Goal: Transaction & Acquisition: Purchase product/service

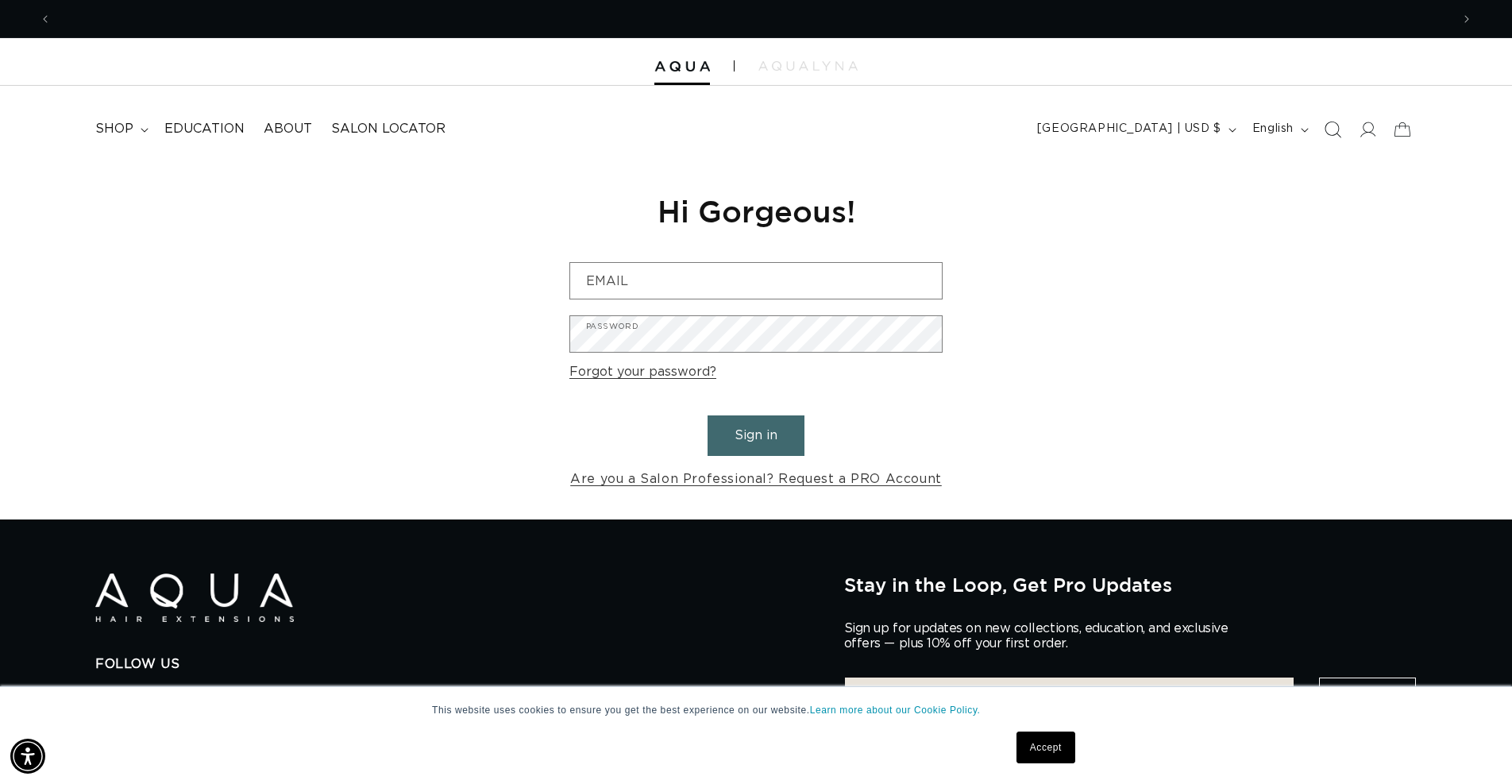
scroll to position [0, 2798]
click at [1334, 128] on icon "Search" at bounding box center [1332, 128] width 17 height 17
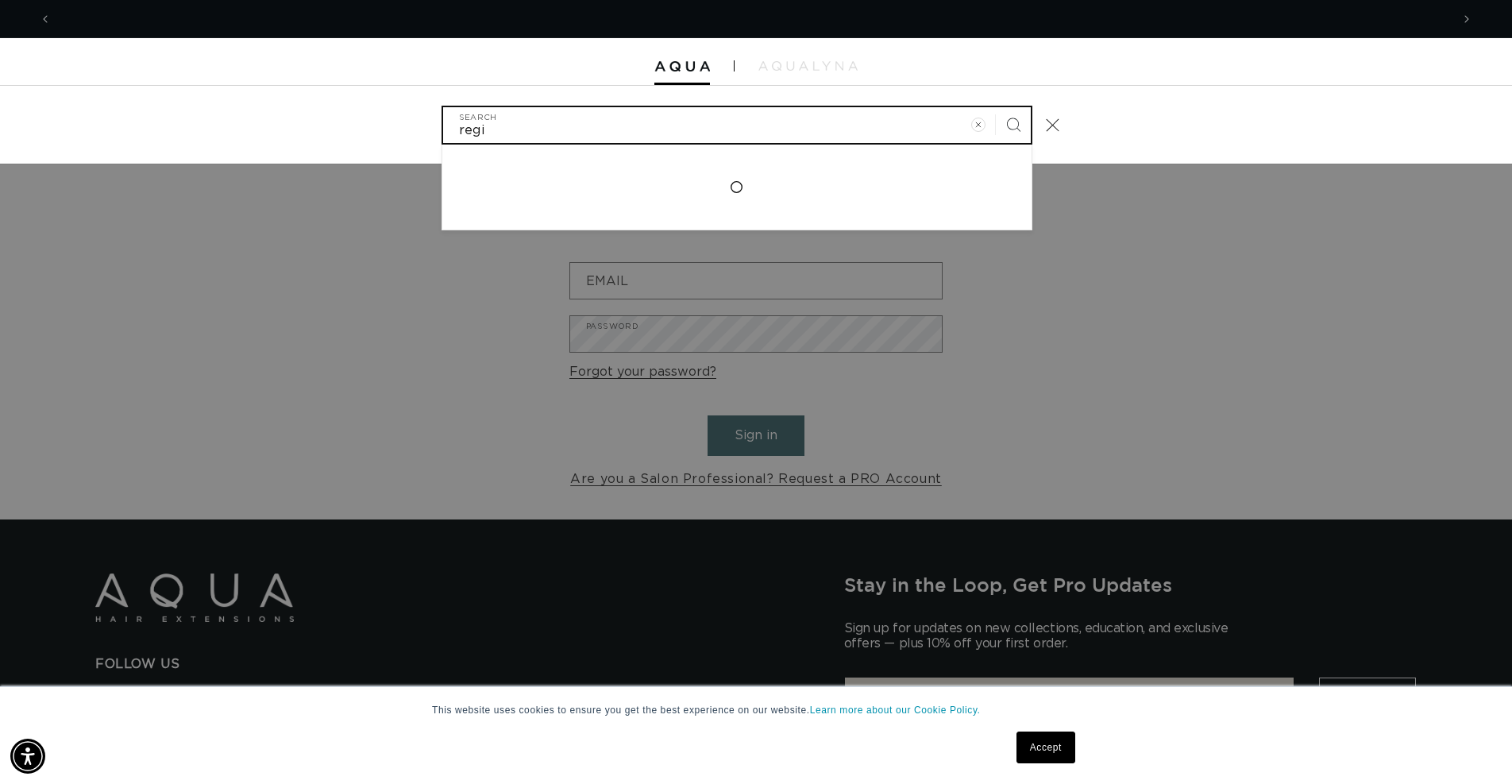
scroll to position [0, 0]
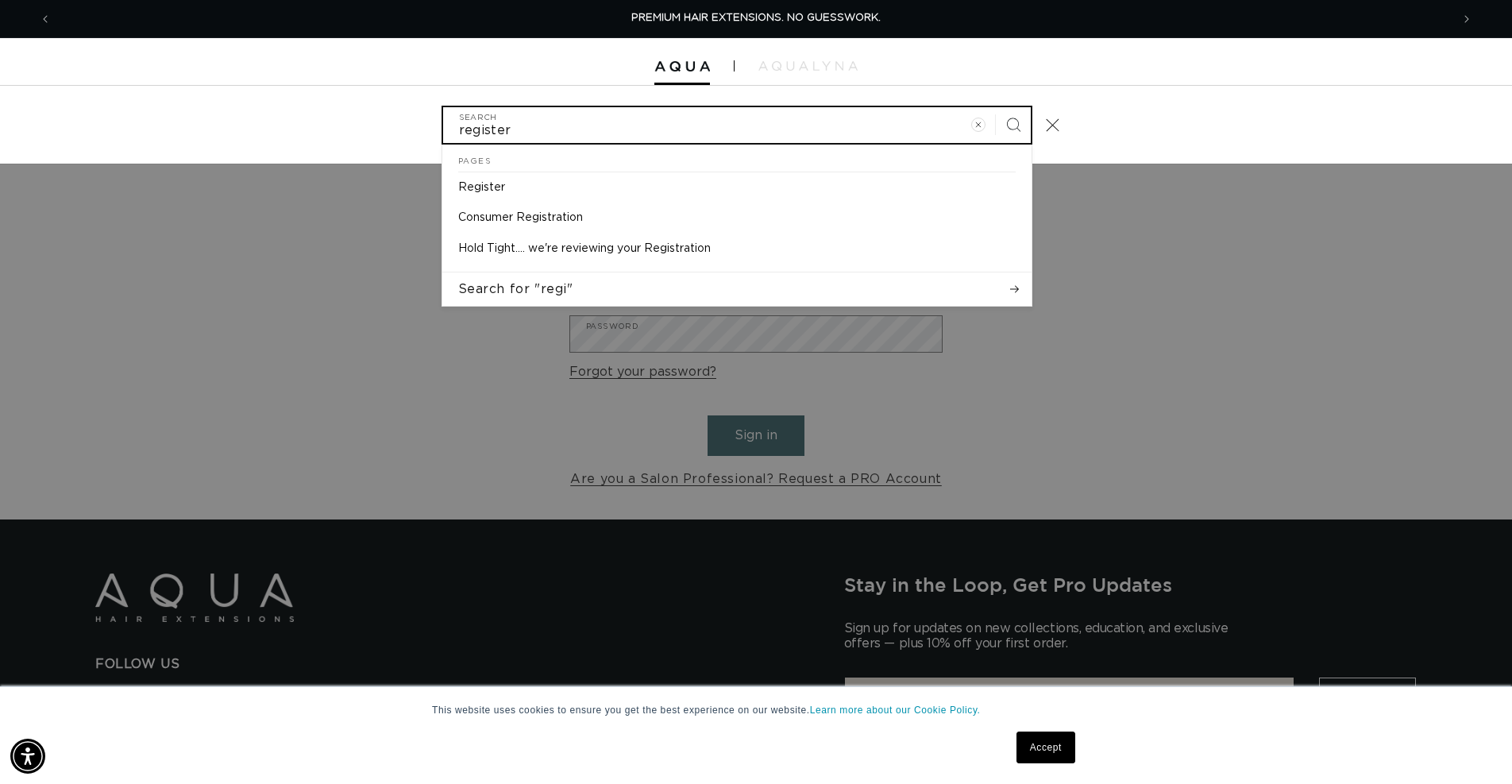
type input "register"
click at [996, 107] on button "Search" at bounding box center [1012, 124] width 35 height 35
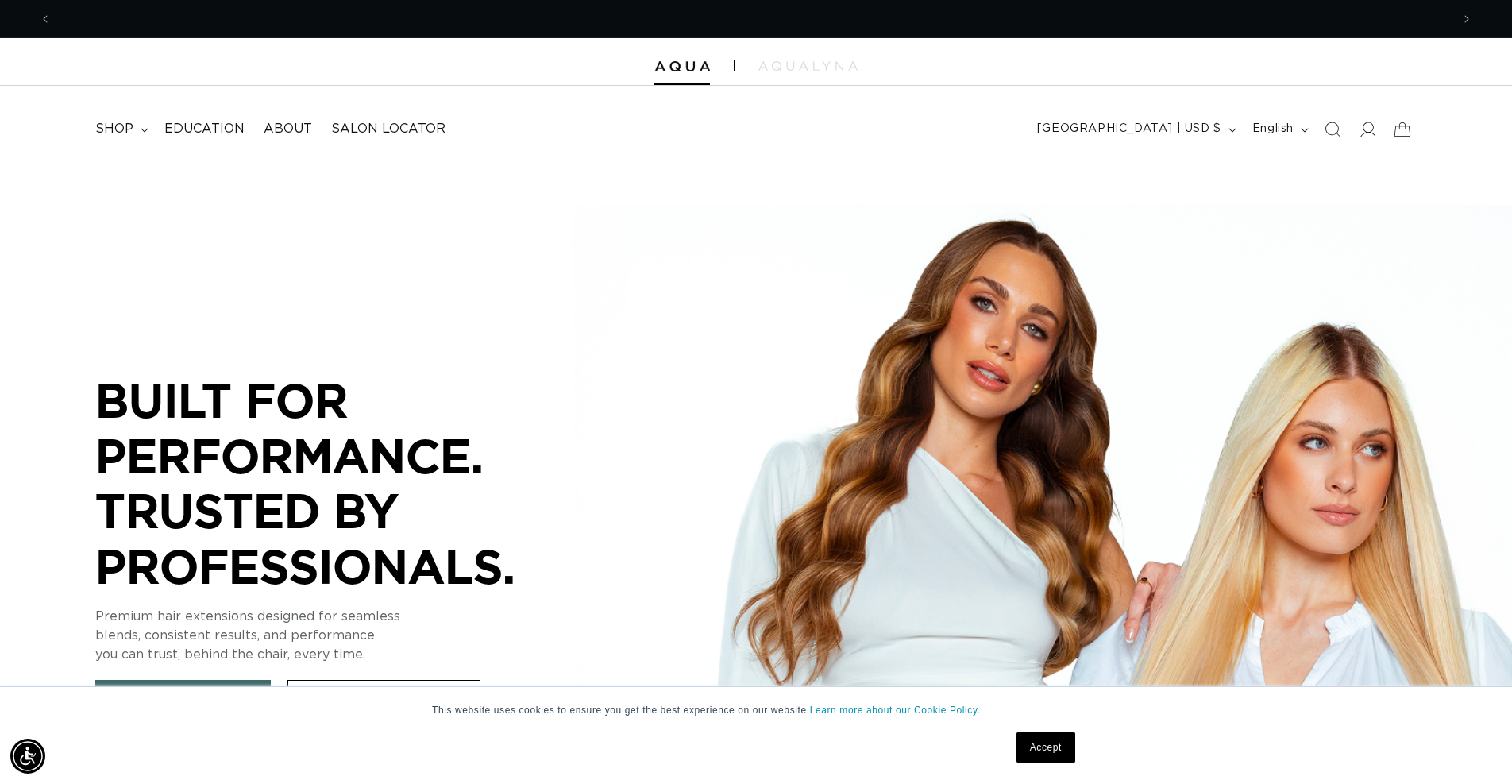
scroll to position [0, 1399]
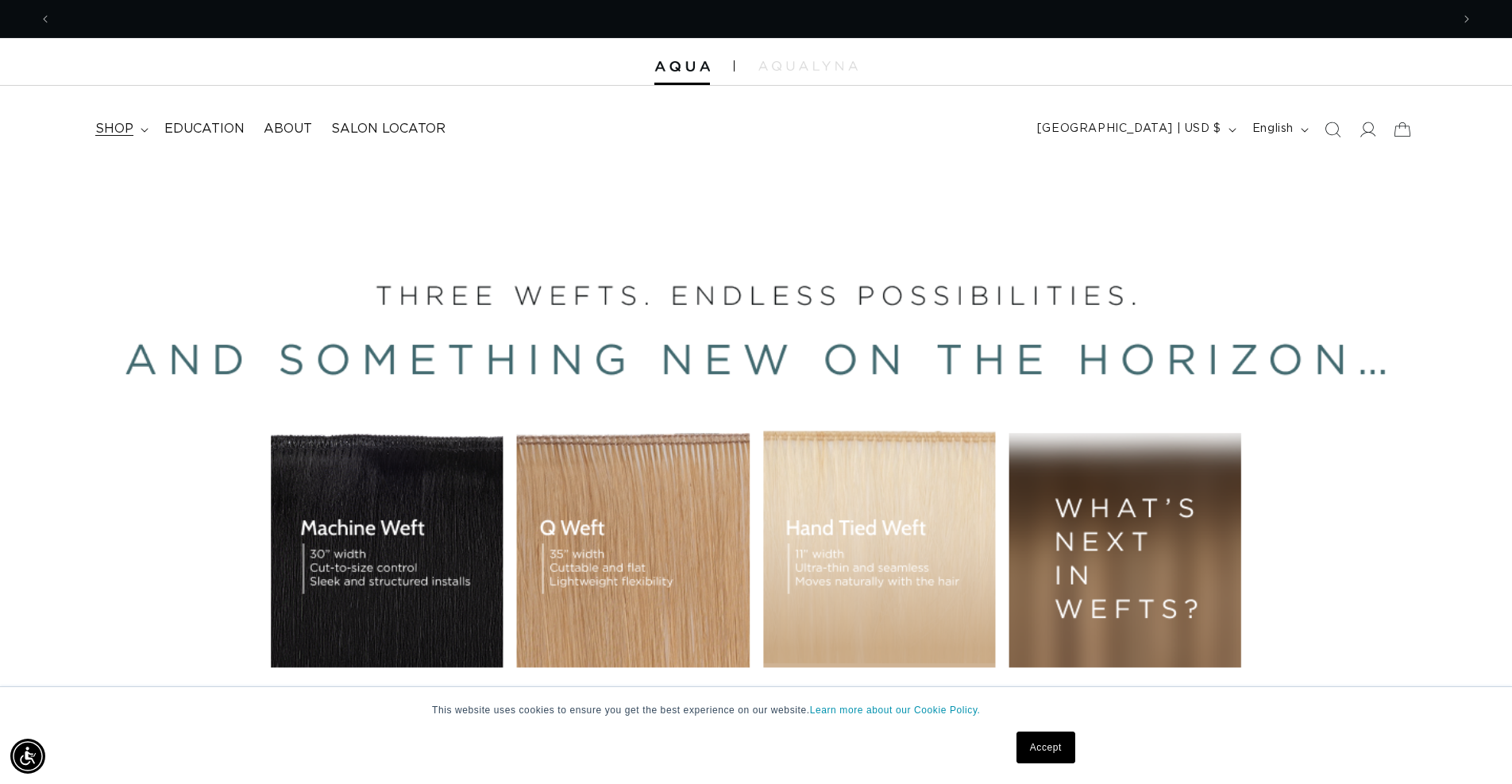
click at [128, 131] on span "shop" at bounding box center [114, 128] width 38 height 17
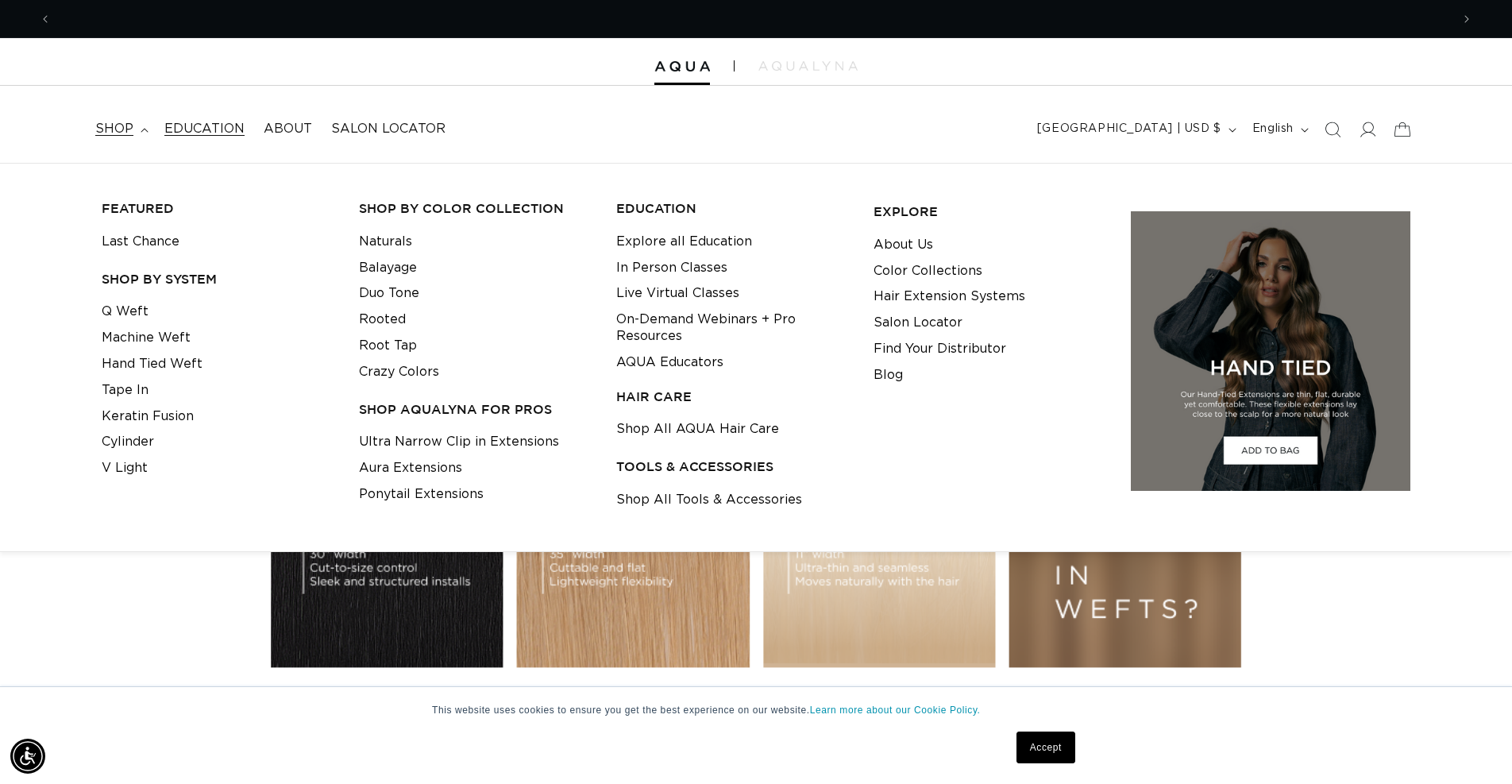
scroll to position [0, 2798]
click at [143, 401] on link "Tape In" at bounding box center [125, 390] width 47 height 26
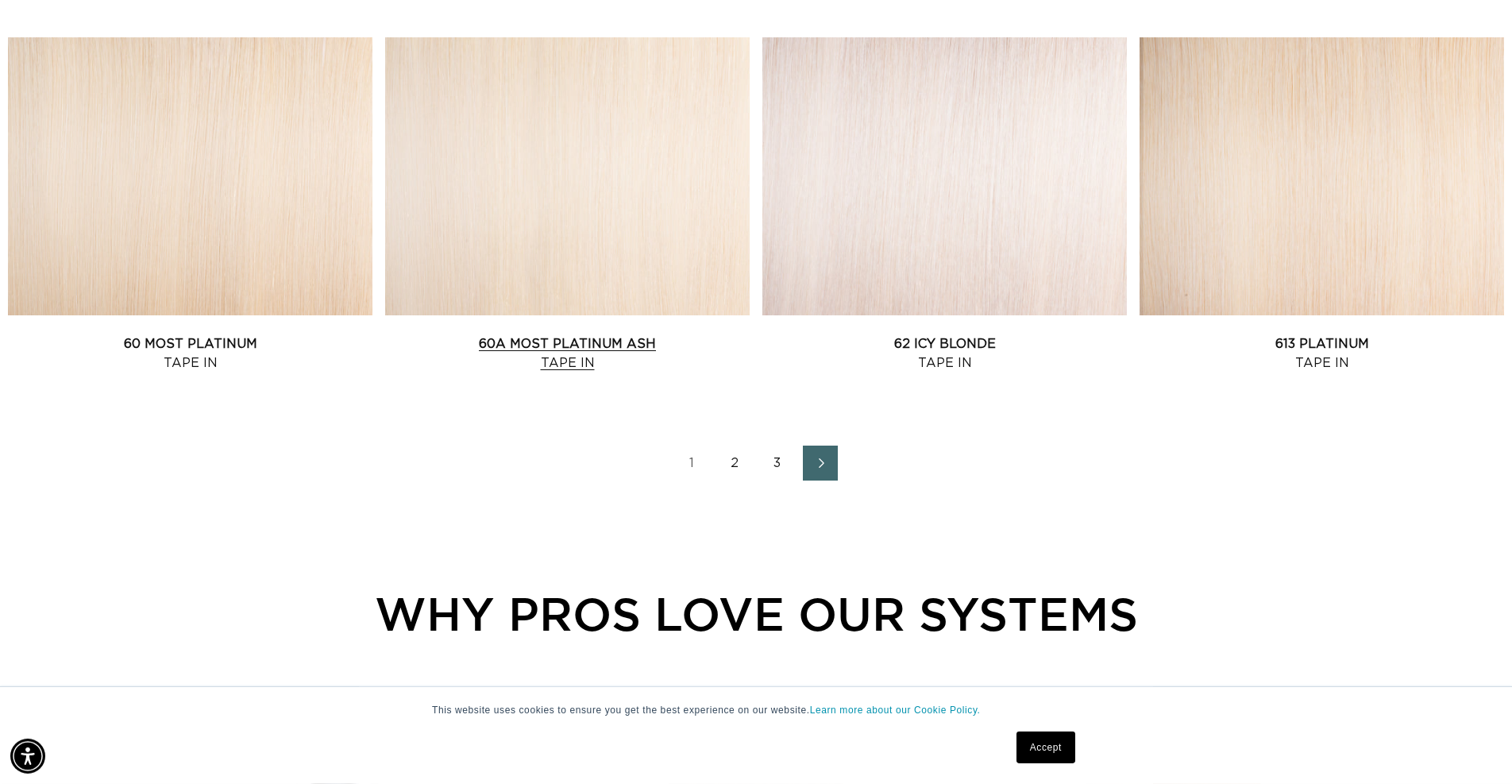
scroll to position [2186, 0]
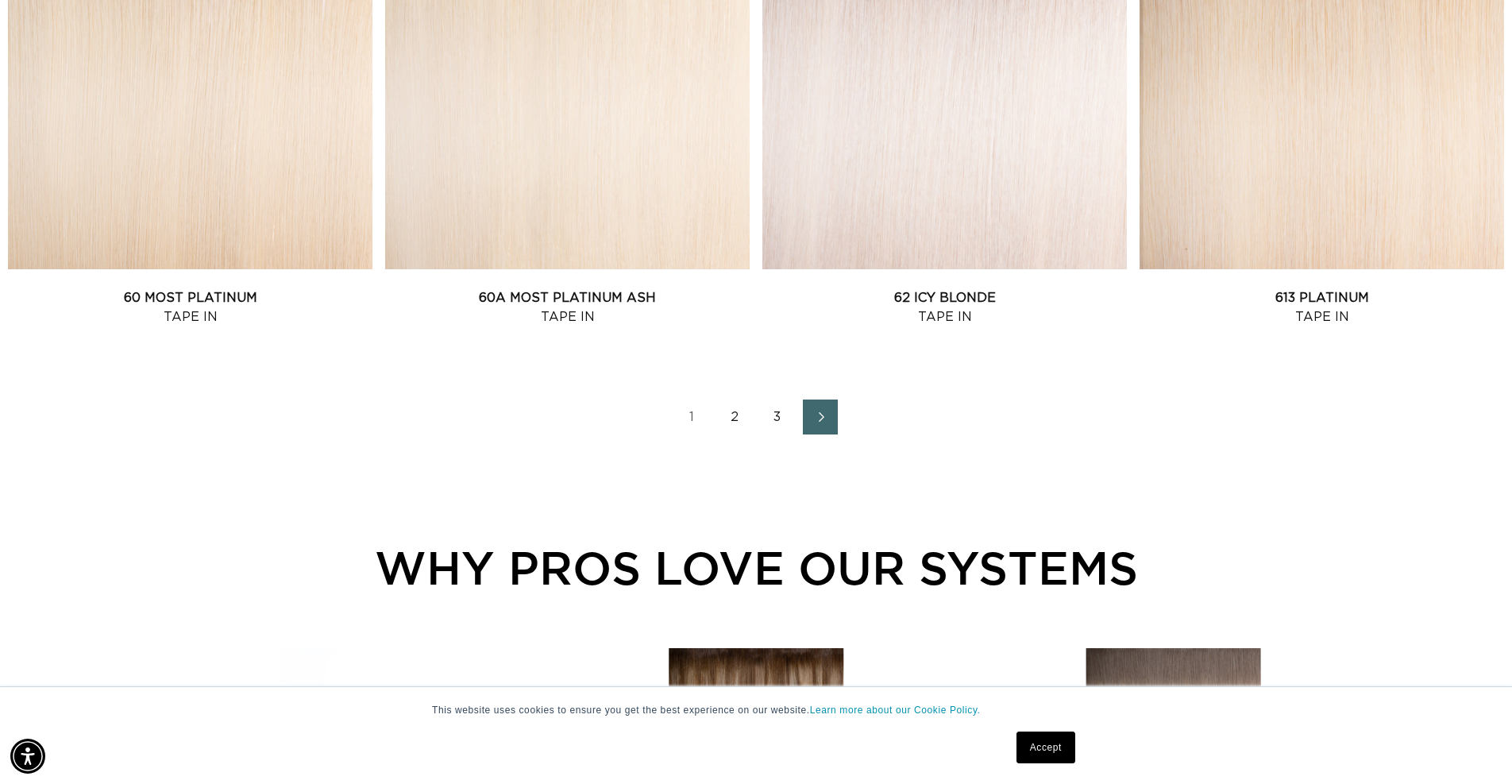
click at [736, 417] on link "2" at bounding box center [734, 417] width 35 height 35
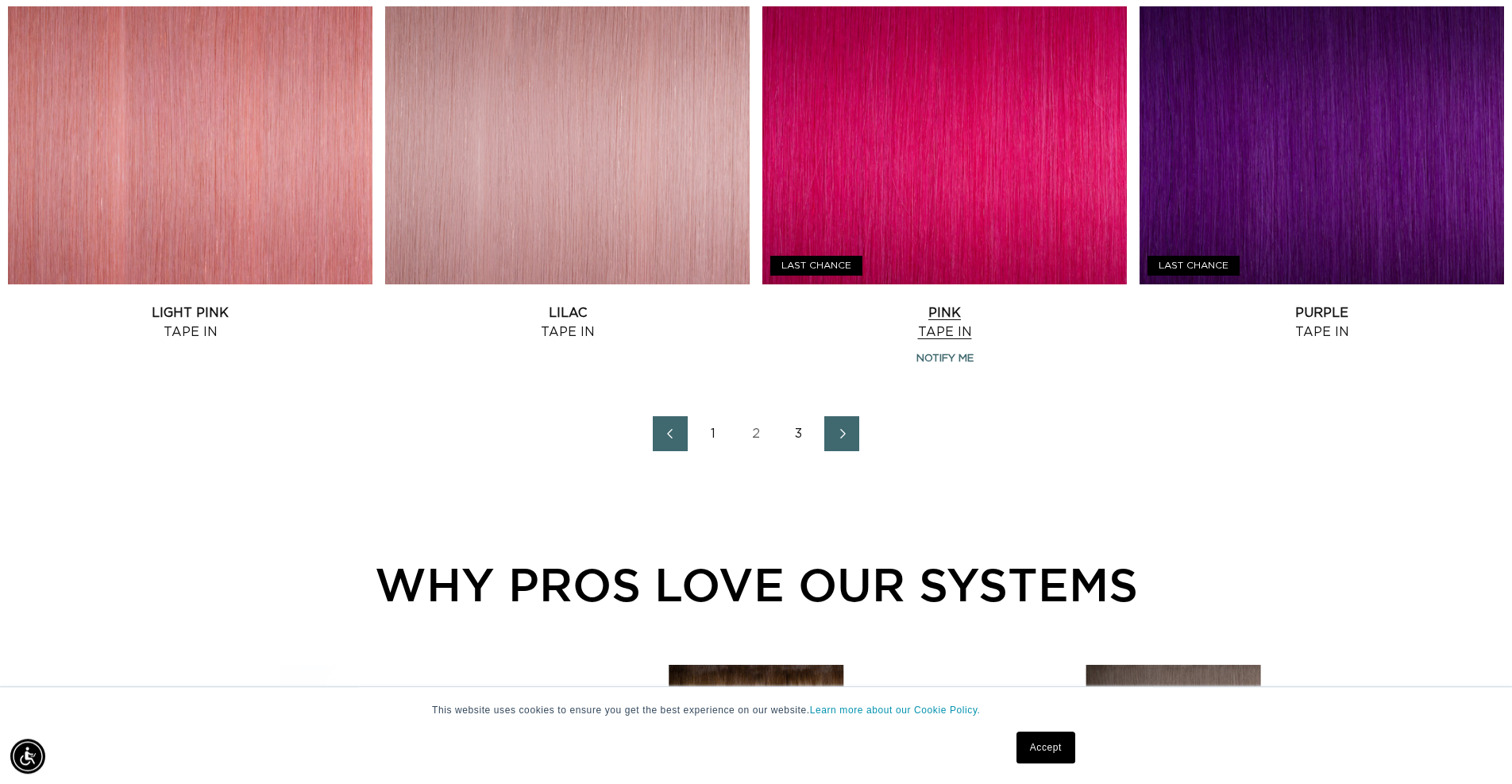
scroll to position [2186, 0]
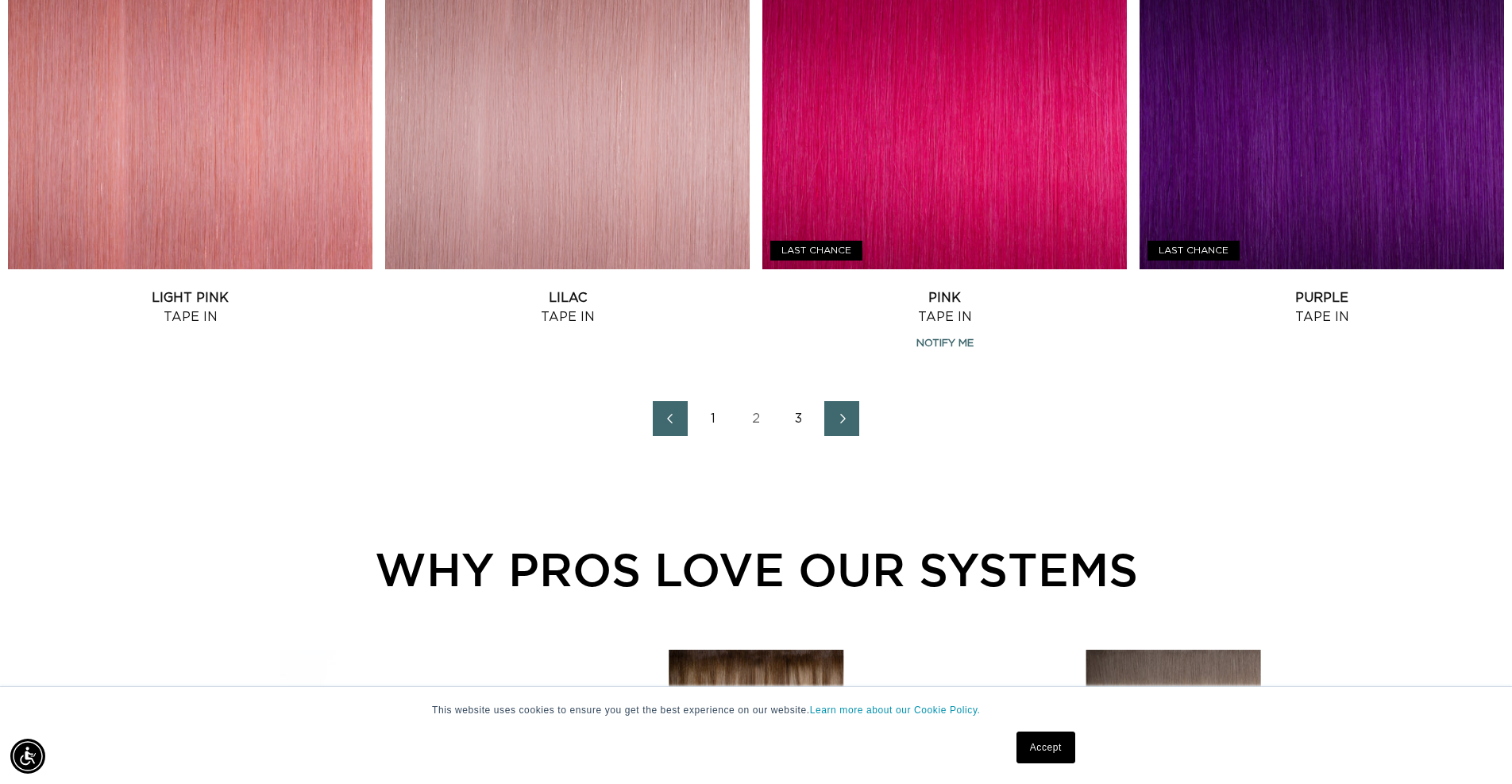
click at [793, 414] on link "3" at bounding box center [798, 417] width 35 height 35
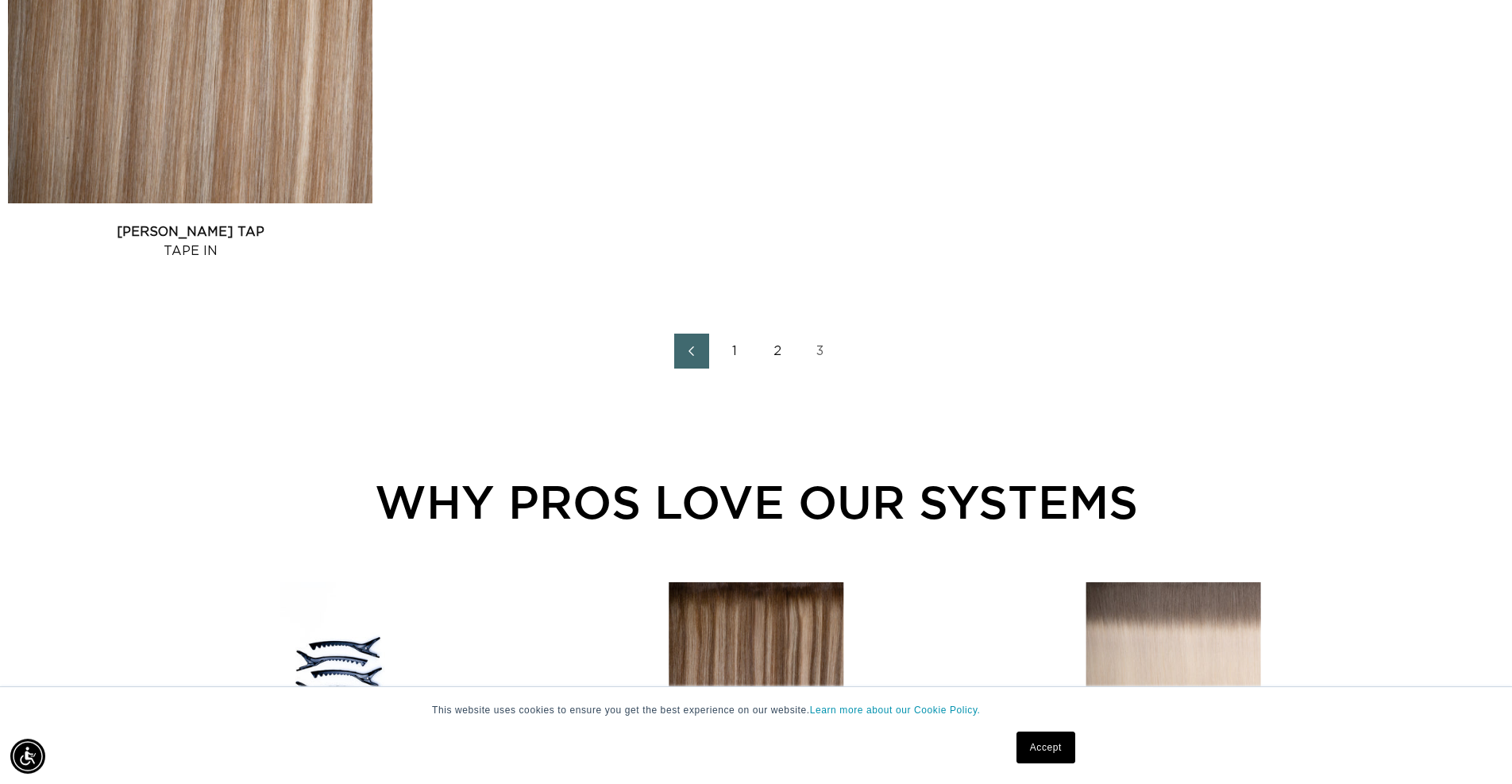
scroll to position [1620, 0]
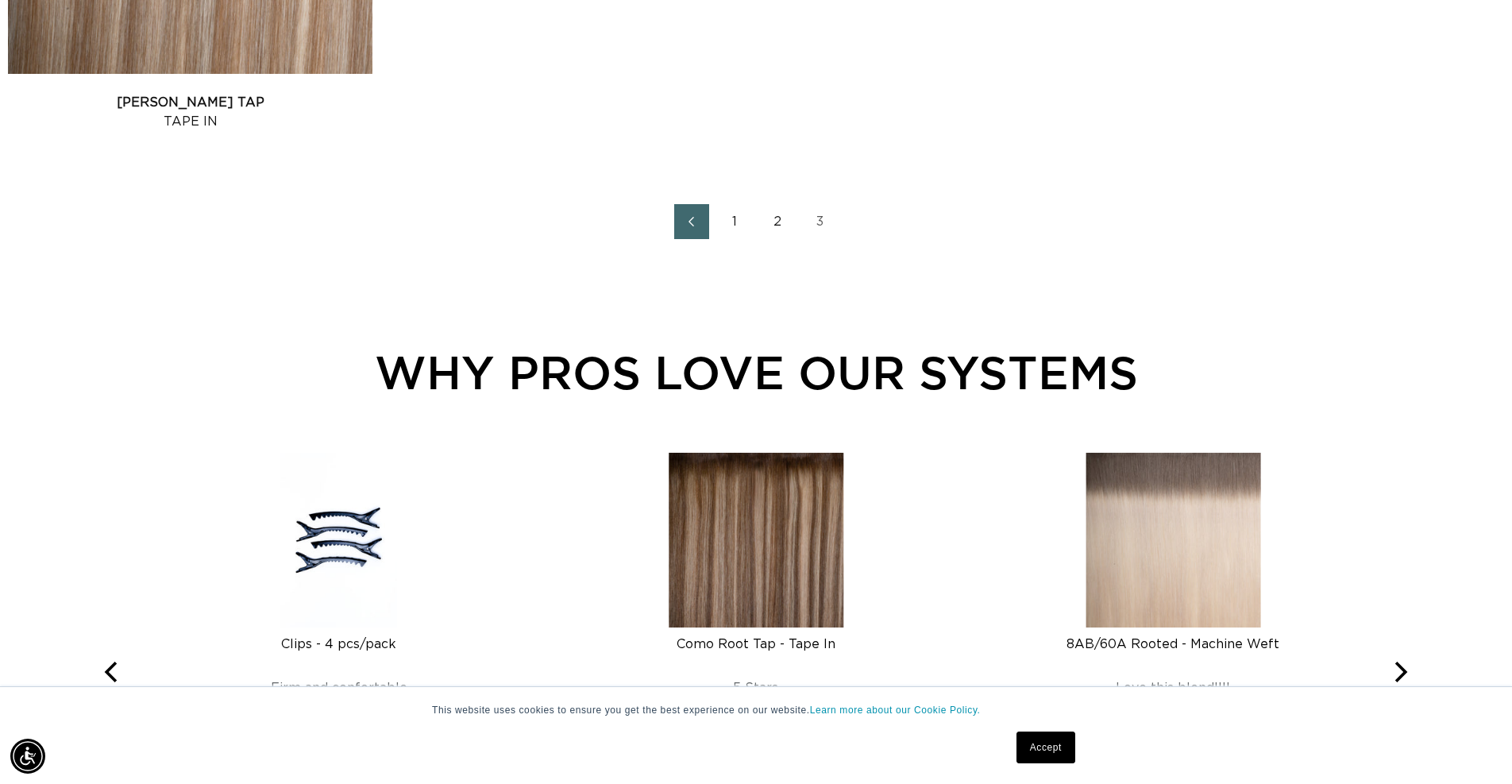
click at [775, 225] on link "2" at bounding box center [777, 221] width 35 height 35
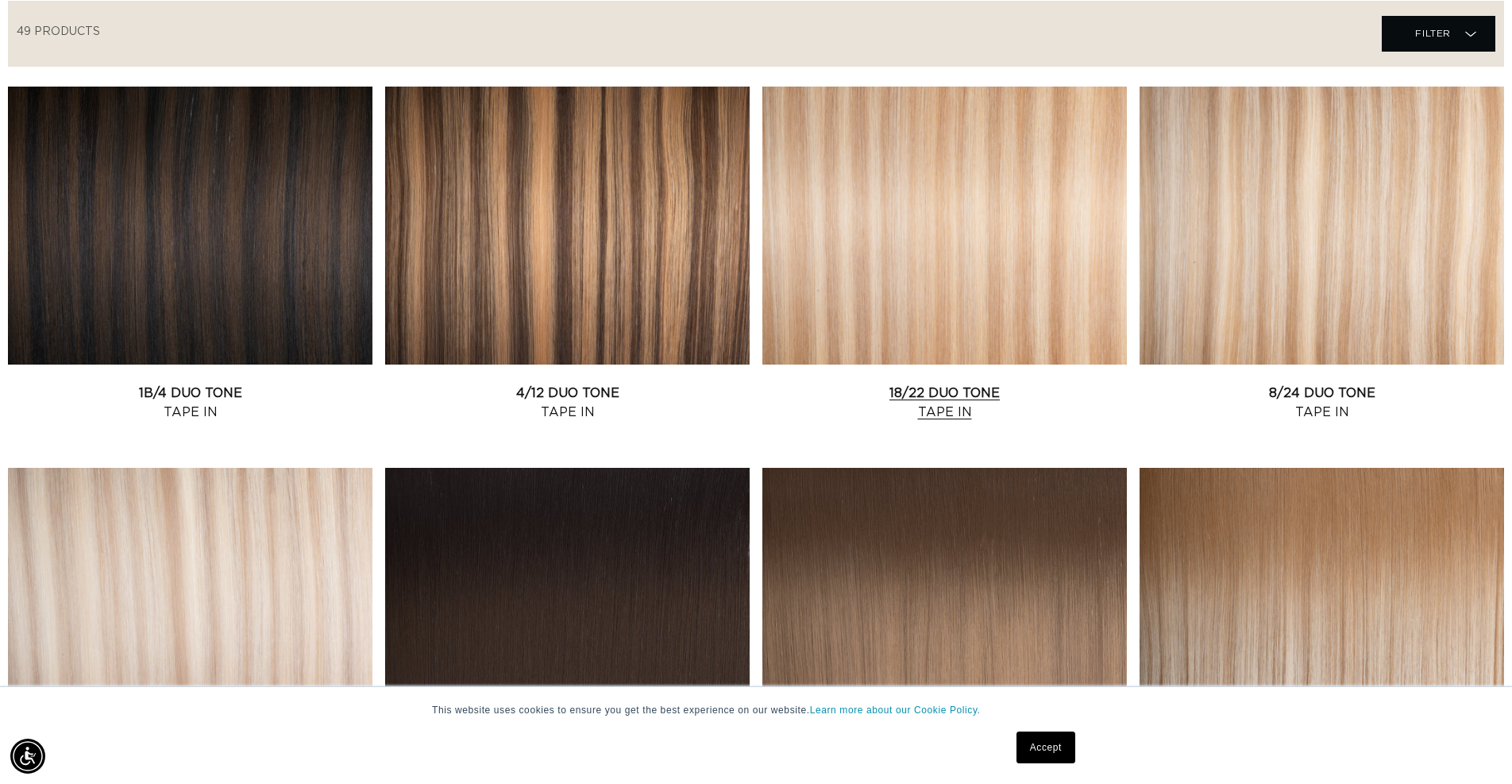
scroll to position [0, 2798]
click at [1267, 384] on link "8/24 Duo Tone Tape In" at bounding box center [1321, 402] width 365 height 38
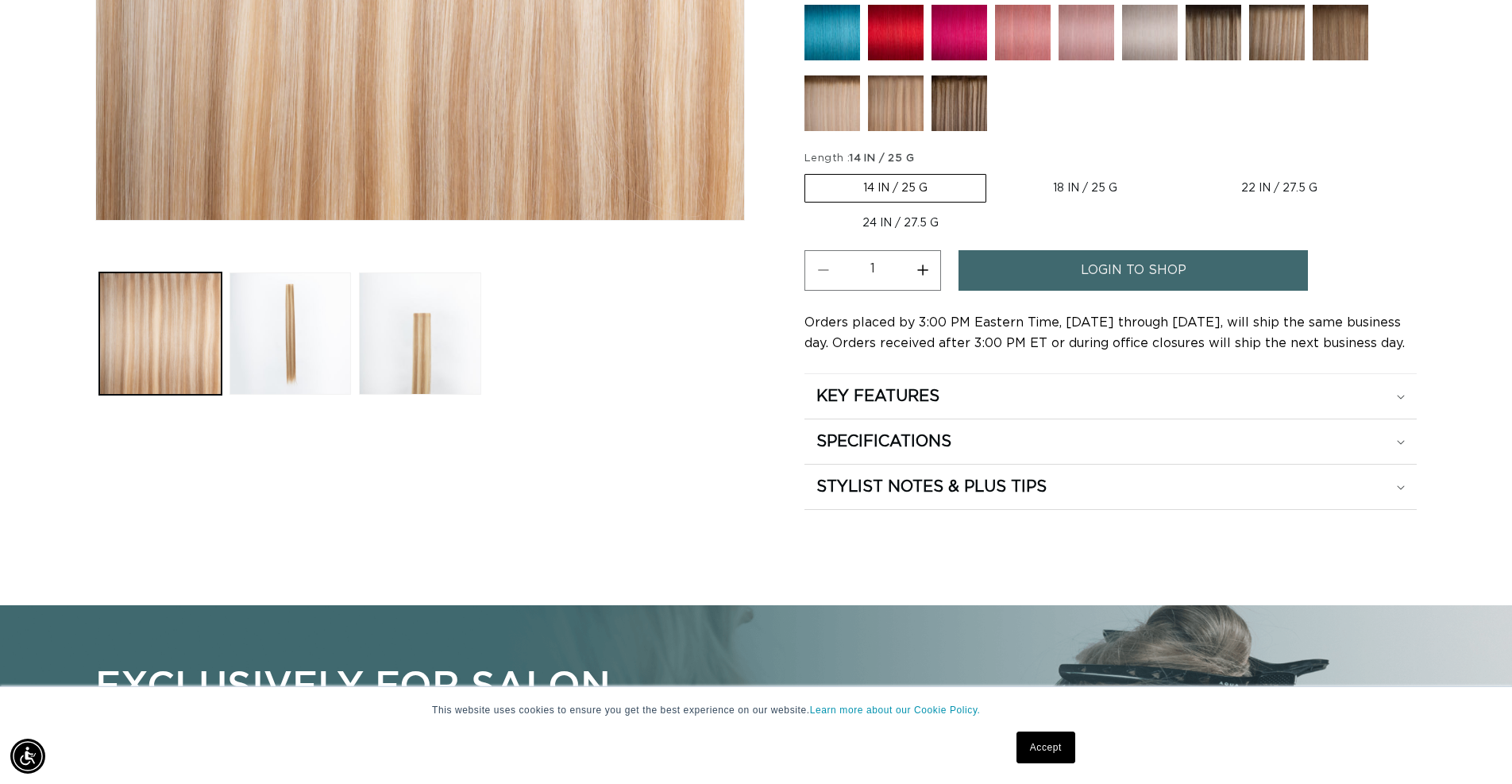
scroll to position [0, 1399]
click at [1078, 276] on link "login to shop" at bounding box center [1133, 269] width 350 height 40
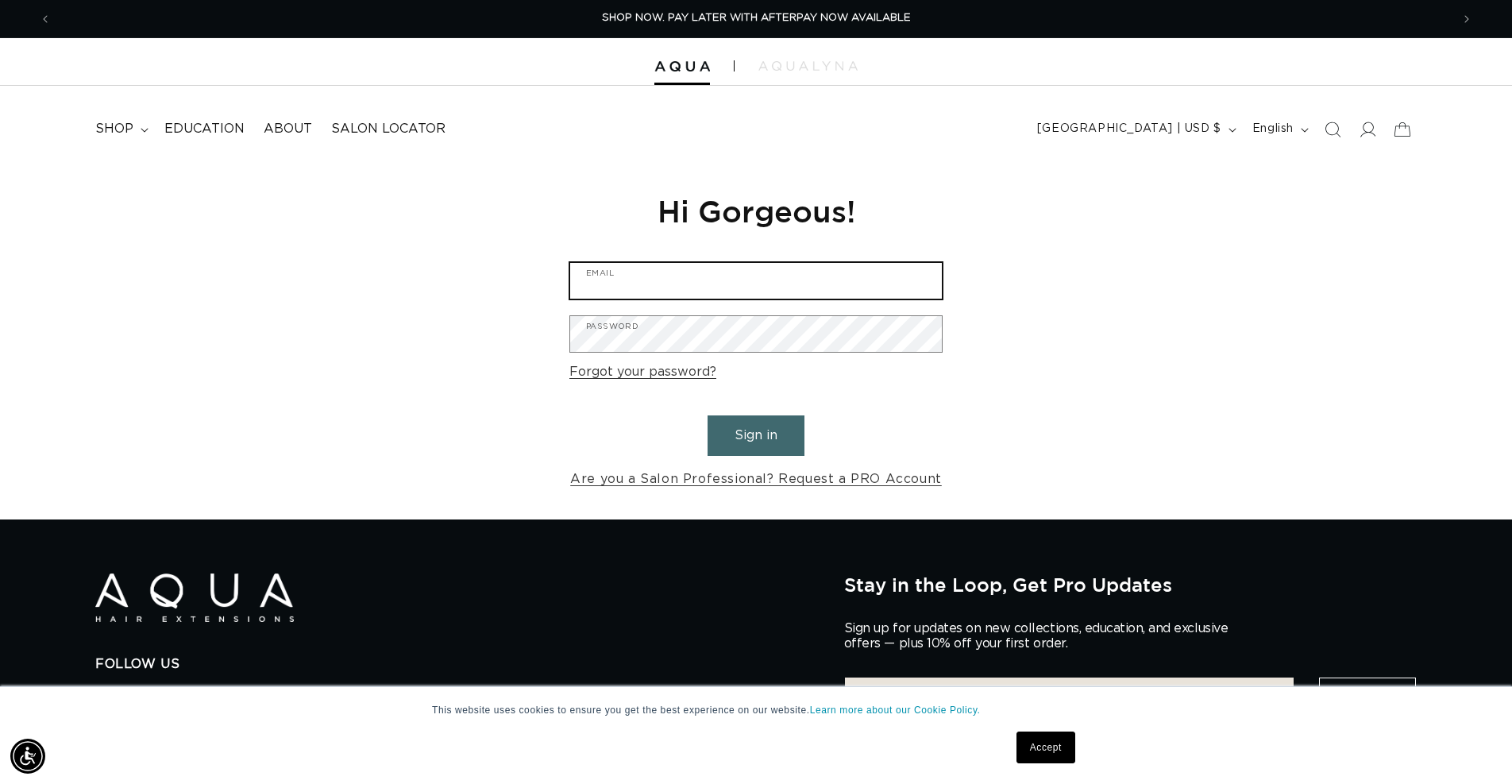
click at [632, 284] on input "Email" at bounding box center [756, 281] width 372 height 36
type input "selenabarton0908@gmail.com"
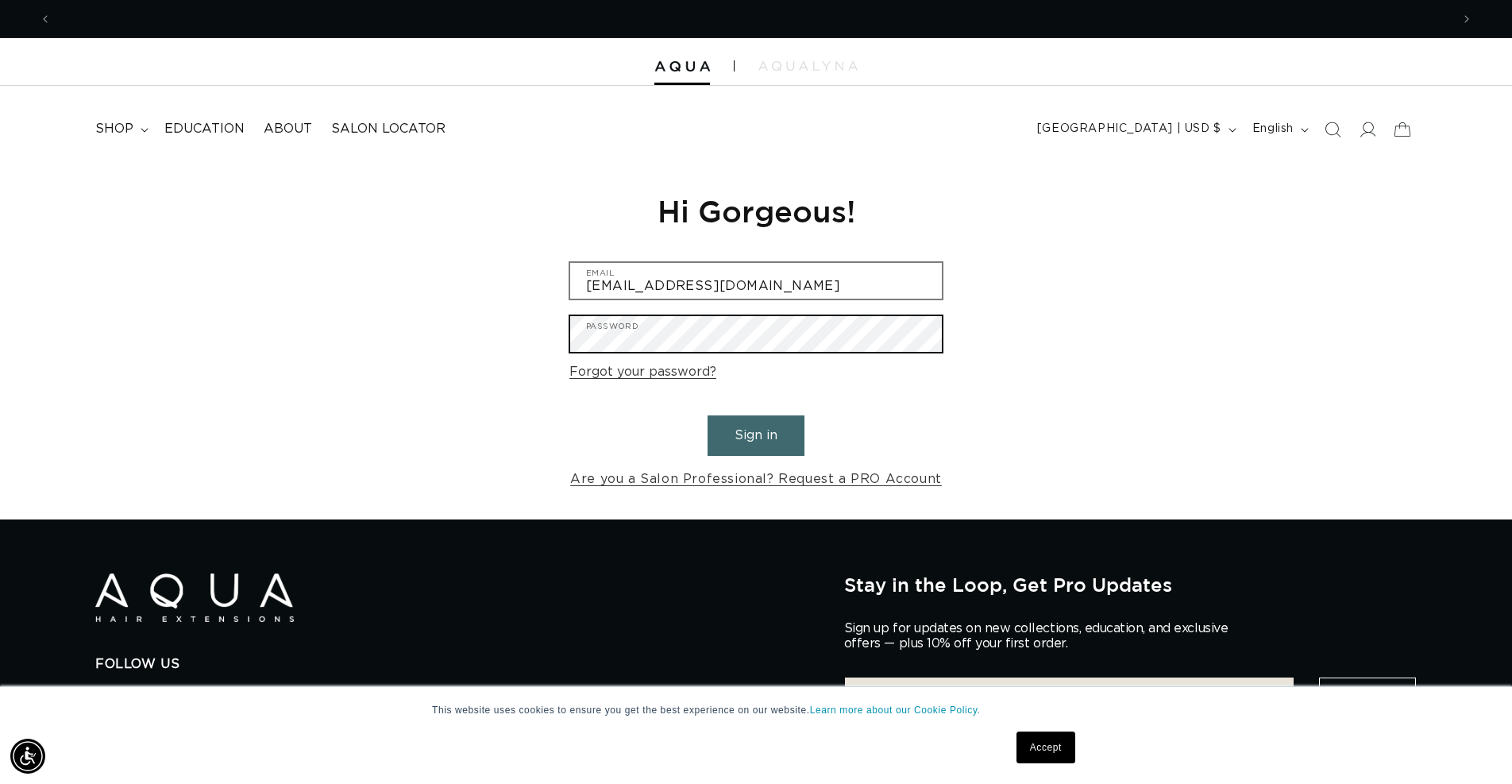
scroll to position [0, 2798]
click at [707, 416] on button "Sign in" at bounding box center [756, 435] width 97 height 40
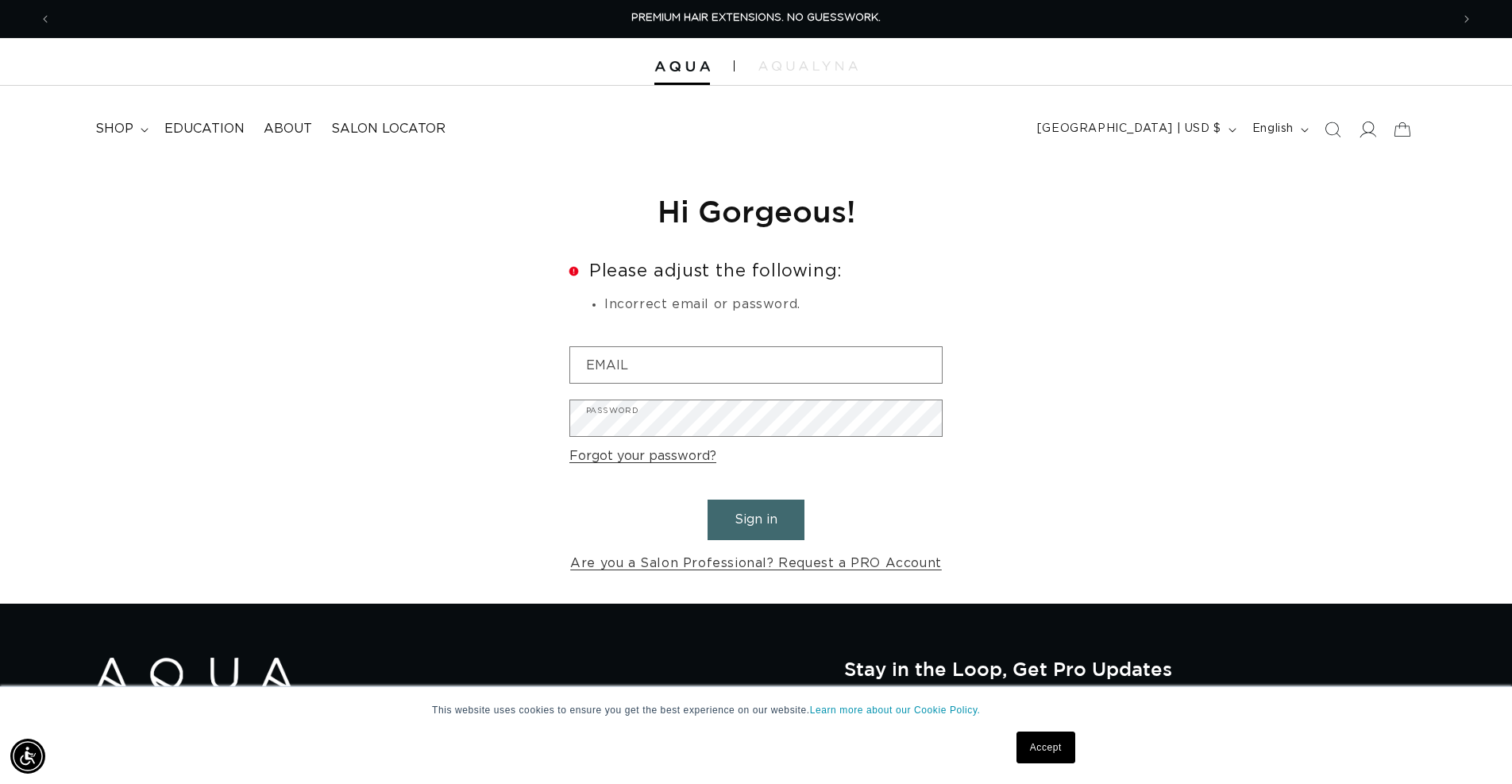
click at [1366, 130] on icon at bounding box center [1367, 128] width 17 height 17
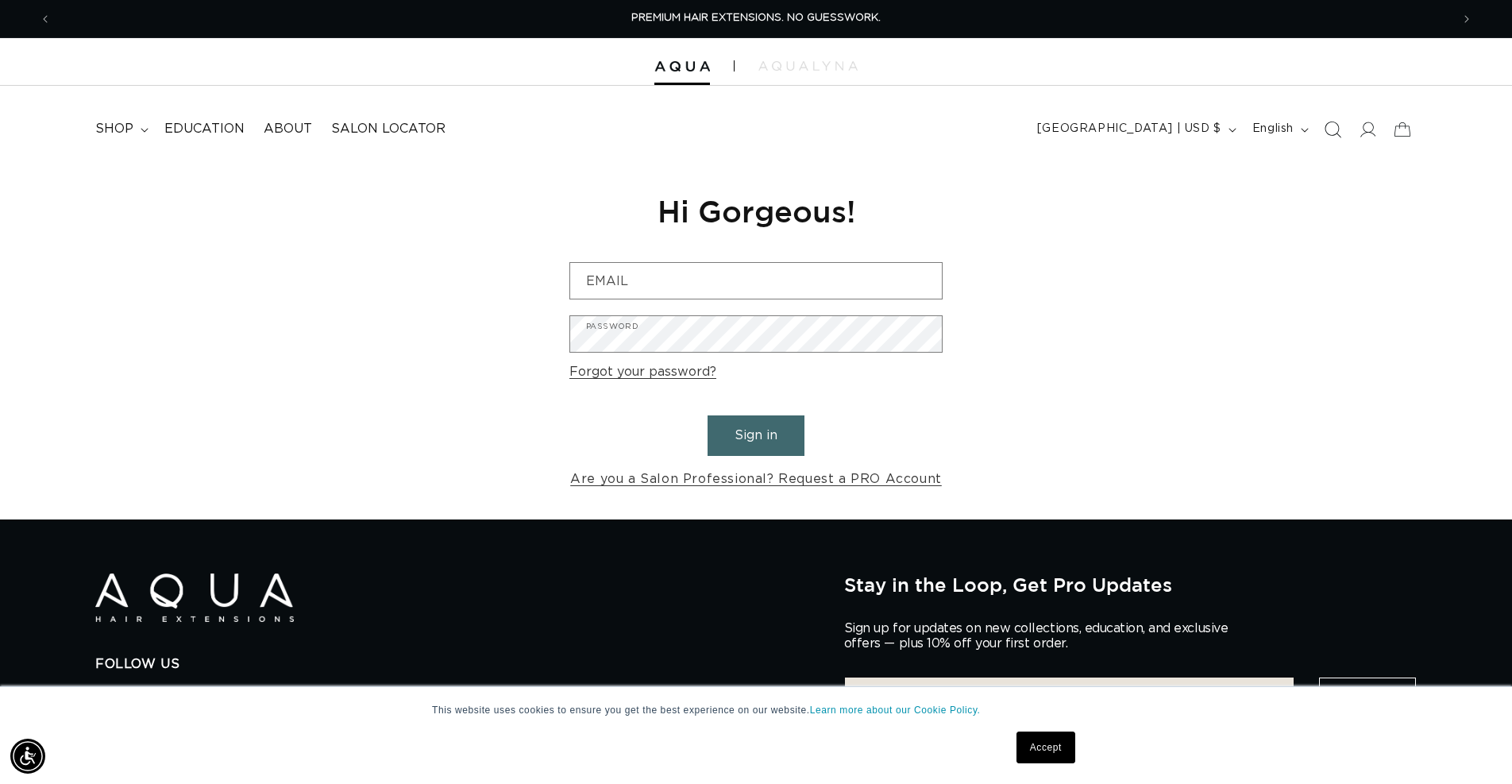
click at [1329, 128] on icon "Search" at bounding box center [1332, 128] width 17 height 17
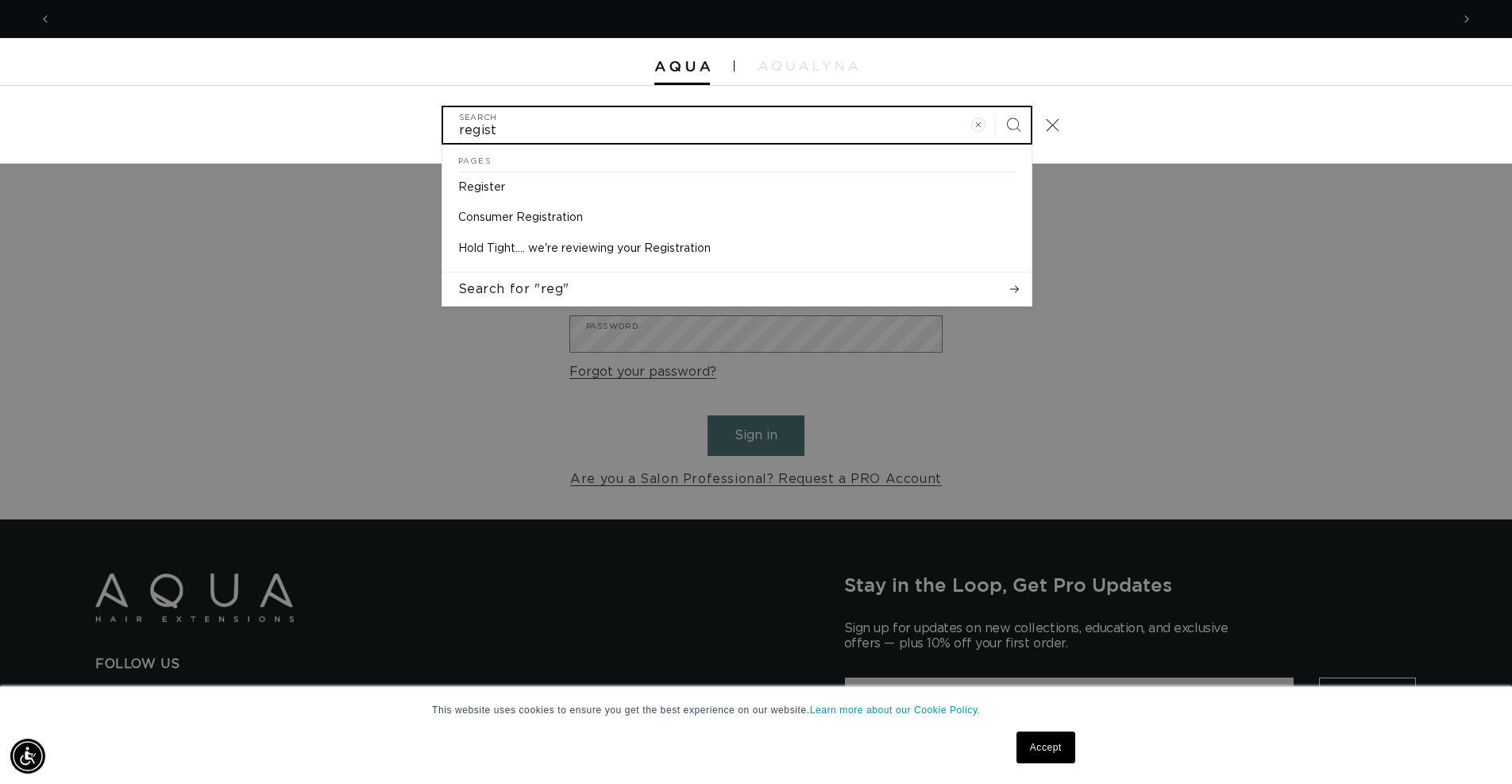
scroll to position [0, 1399]
type input "register"
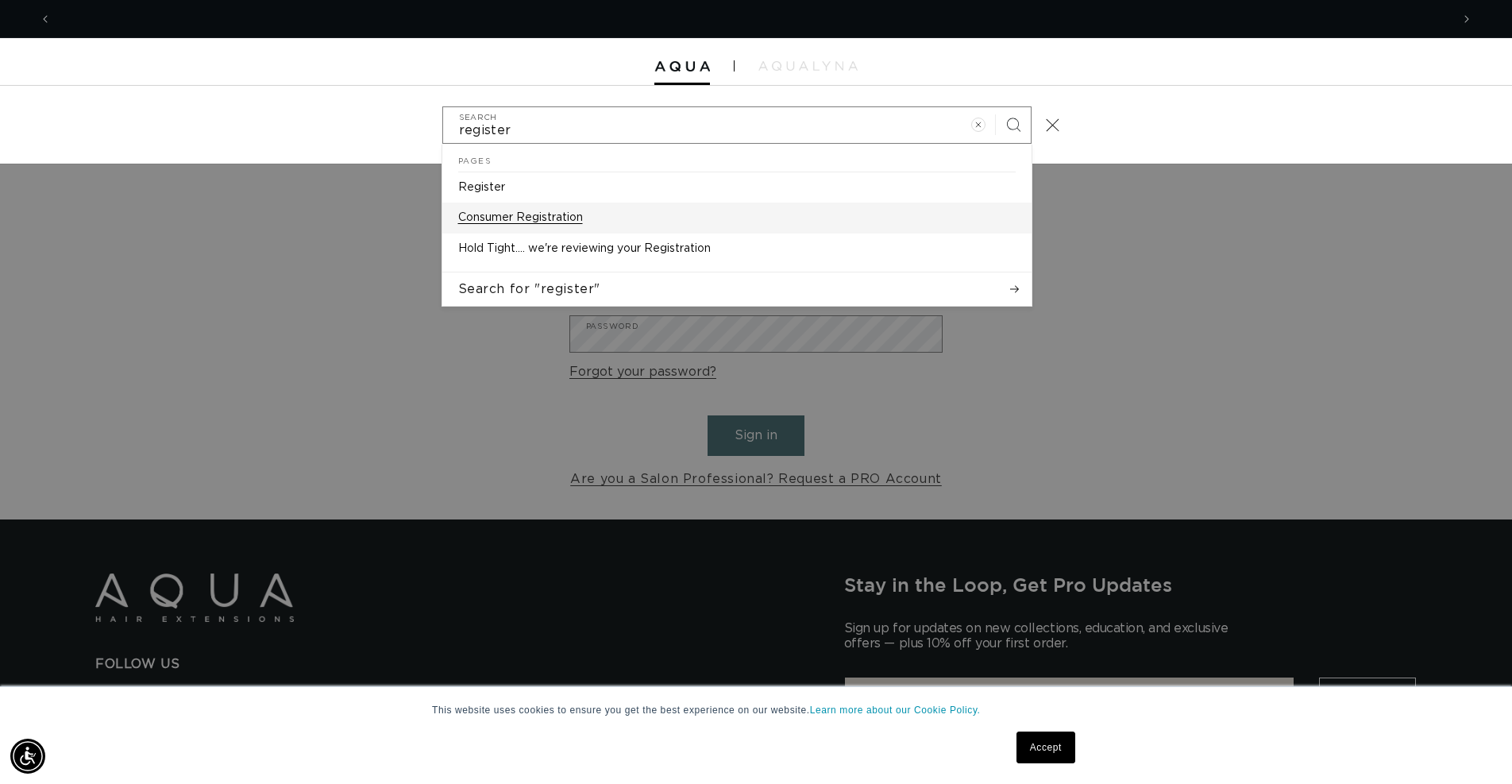
click at [560, 220] on p "Consumer Registration" at bounding box center [521, 218] width 125 height 14
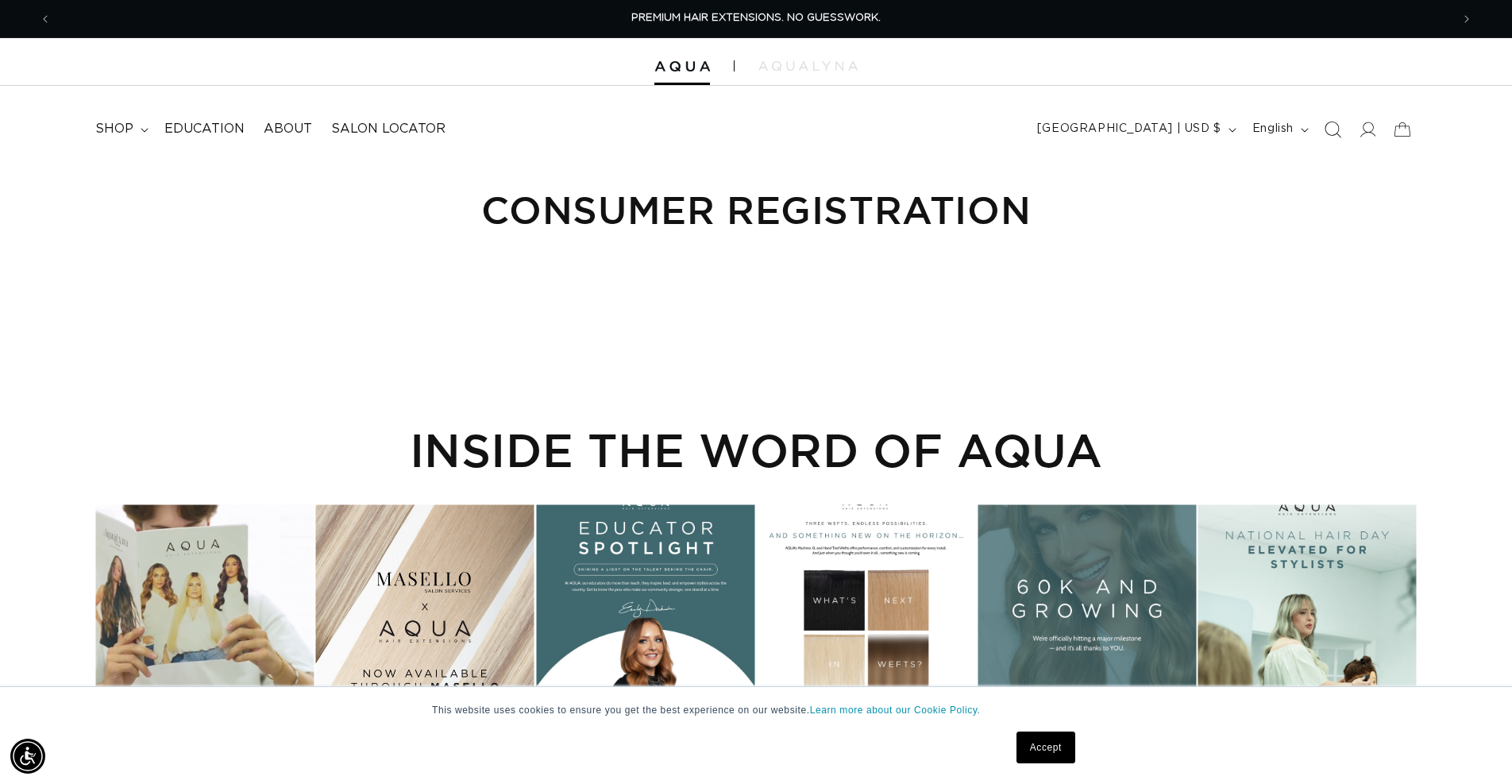
click at [1333, 134] on icon "Search" at bounding box center [1332, 128] width 17 height 17
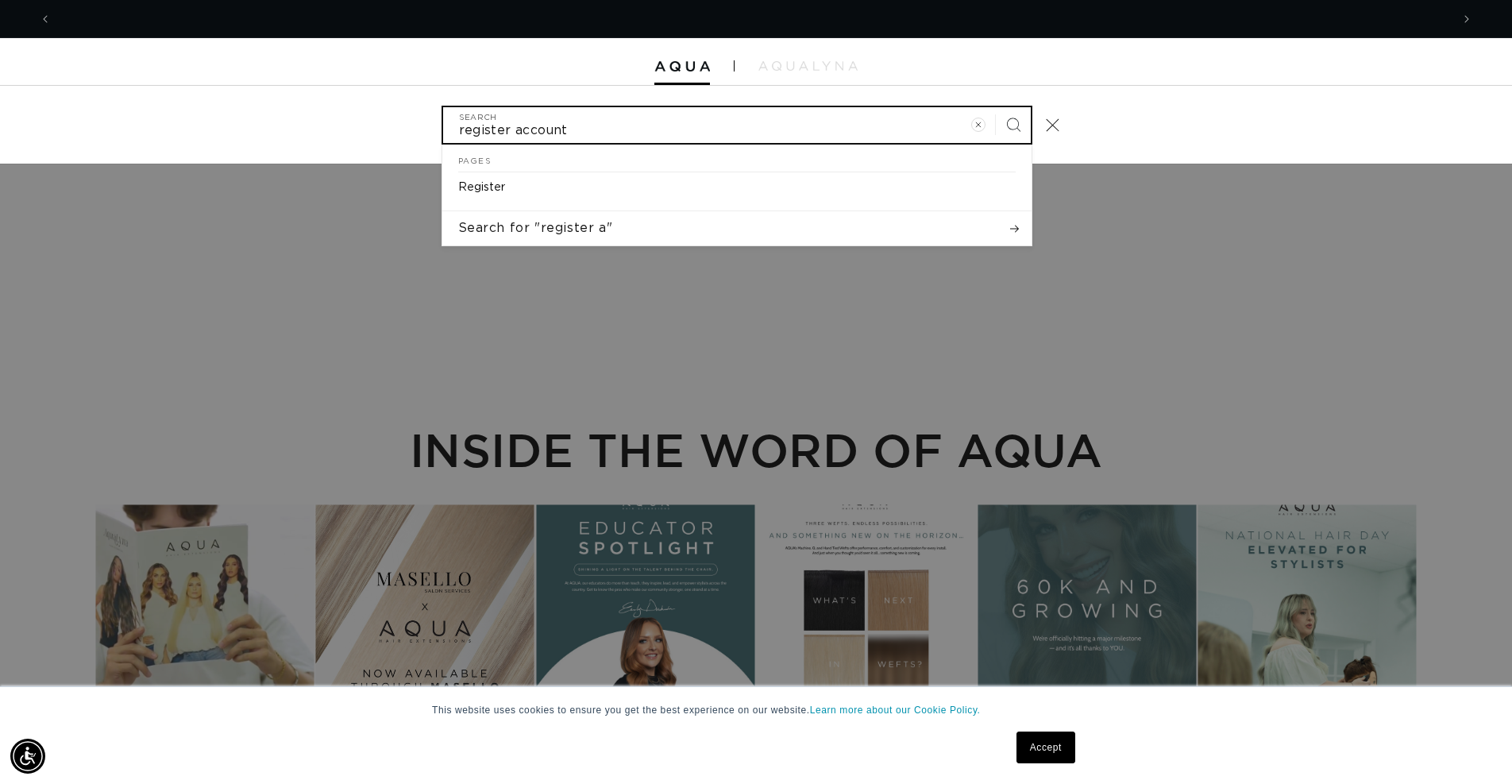
scroll to position [0, 2798]
type input "register account"
click at [996, 107] on button "Search" at bounding box center [1012, 124] width 35 height 35
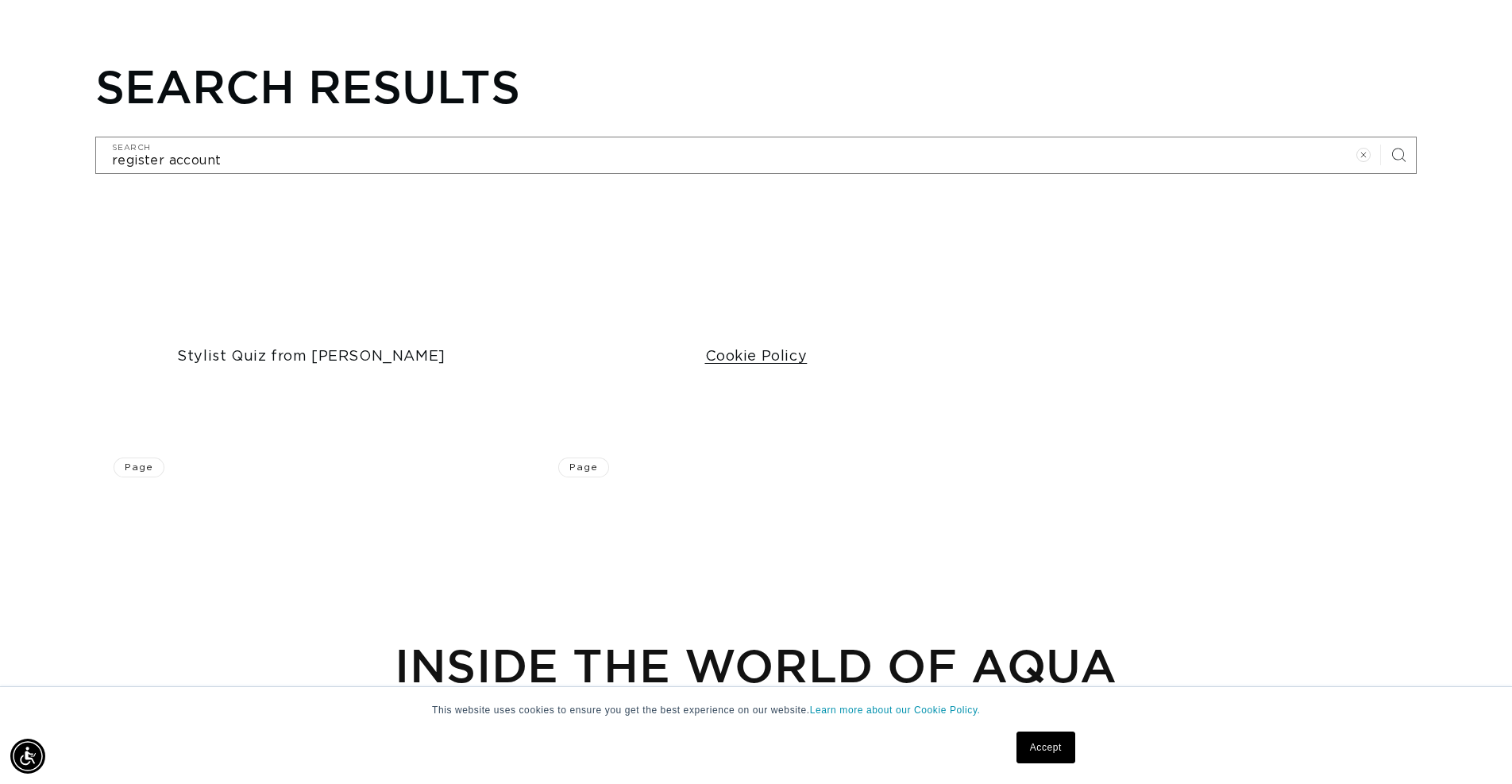
scroll to position [0, 1399]
click at [582, 366] on link "Cookie Policy" at bounding box center [756, 357] width 416 height 18
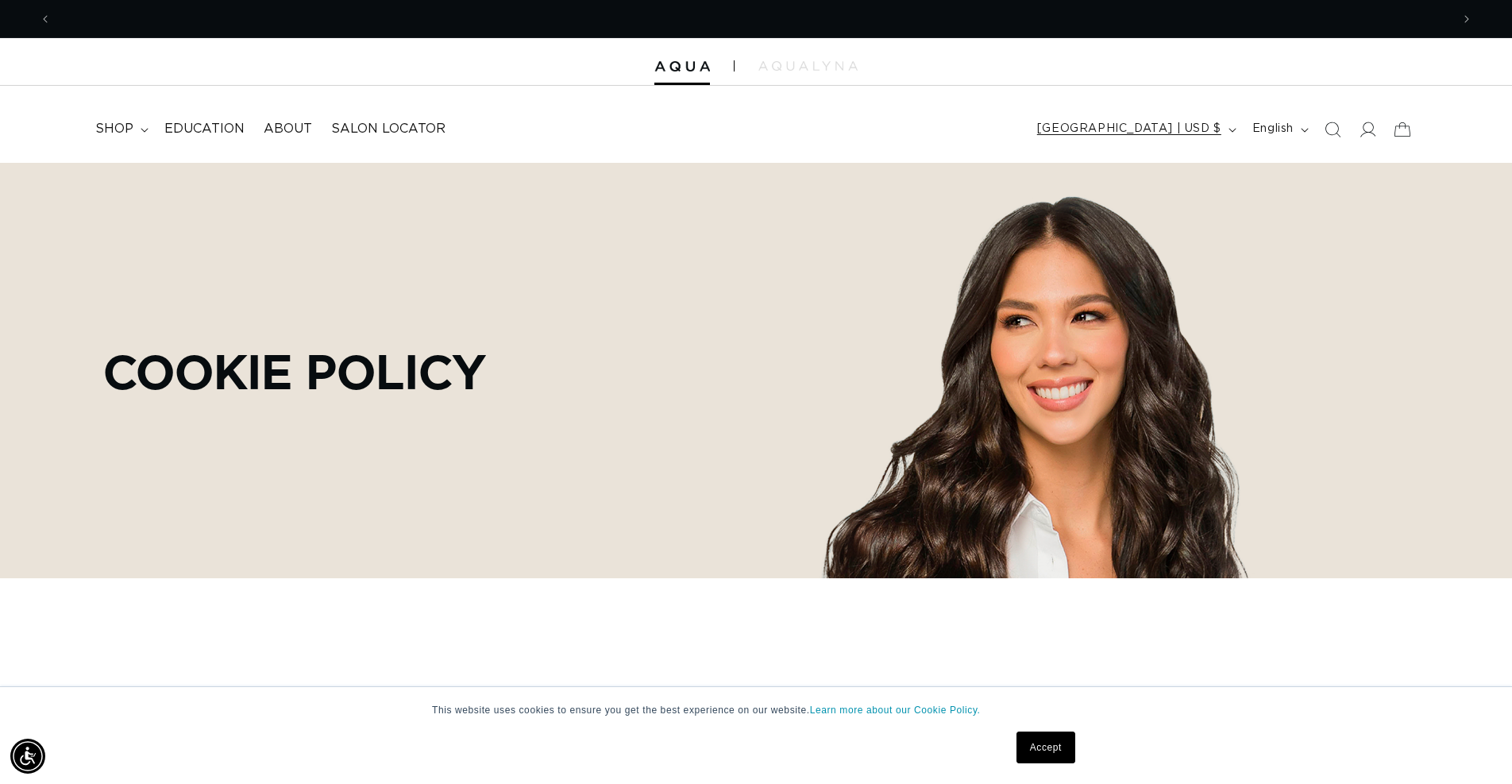
scroll to position [0, 1399]
click at [847, 26] on p "SHOP NOW. PAY LATER WITH AFTERPAY NOW AVAILABLE" at bounding box center [756, 19] width 309 height 37
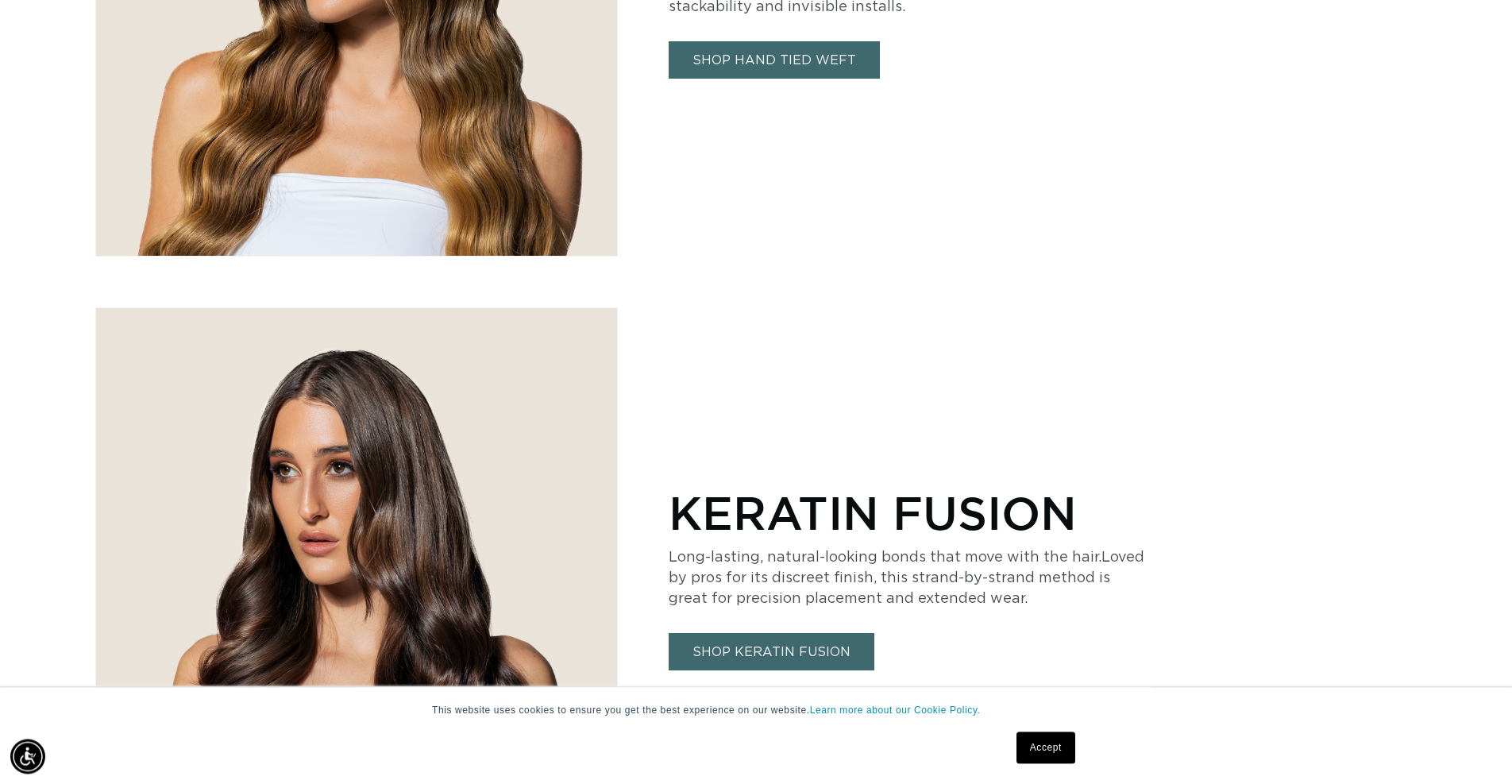
scroll to position [2591, 0]
